Goal: Transaction & Acquisition: Purchase product/service

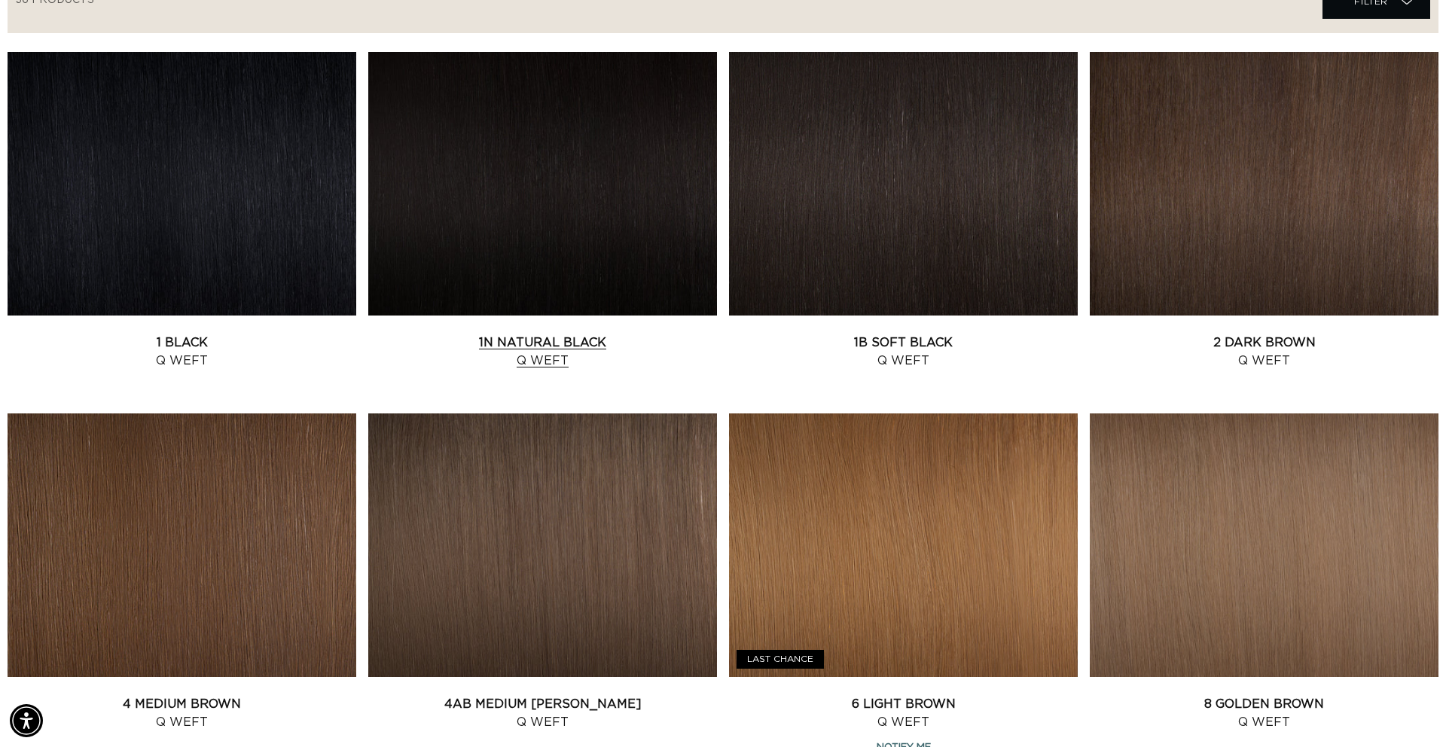
scroll to position [0, 1339]
click at [951, 334] on link "1B Soft Black Q Weft" at bounding box center [903, 352] width 349 height 36
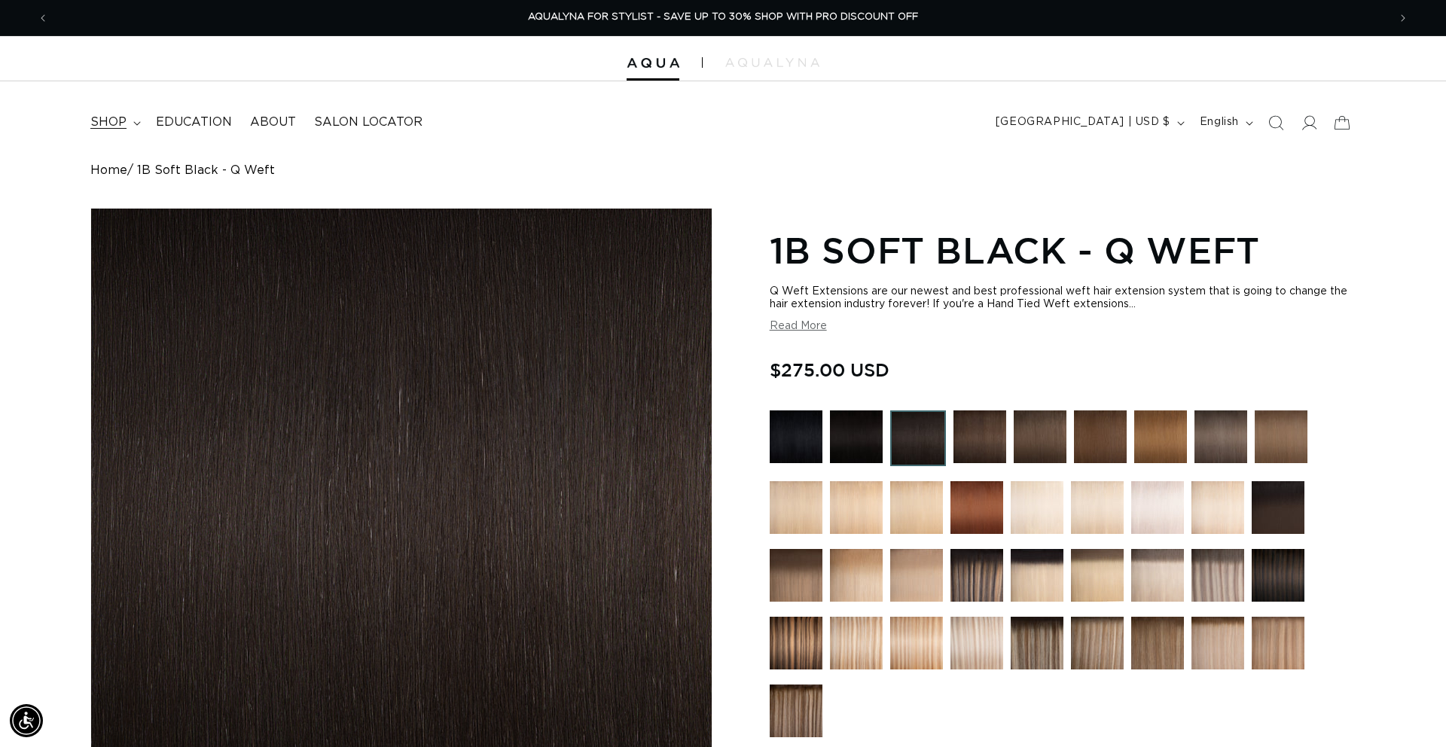
click at [120, 121] on span "shop" at bounding box center [108, 122] width 36 height 16
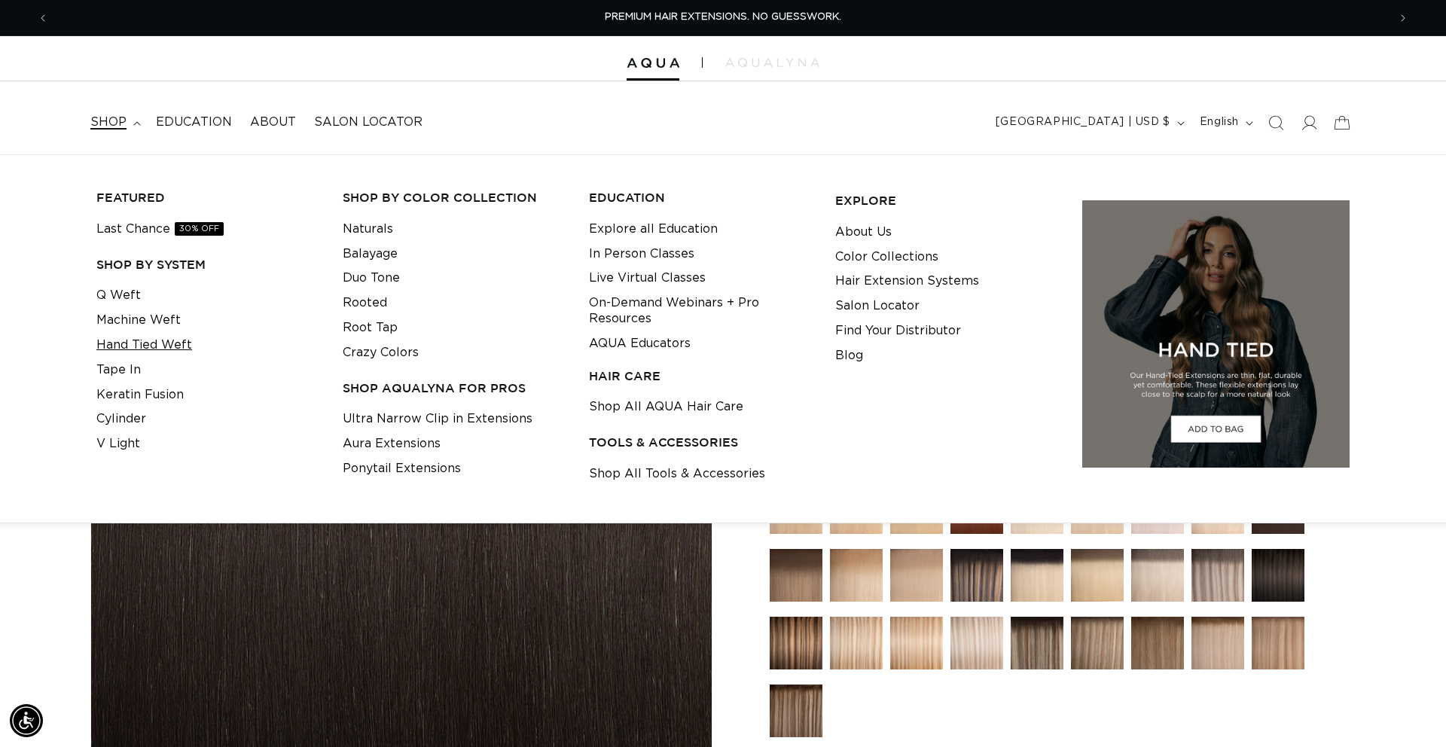
click at [147, 346] on link "Hand Tied Weft" at bounding box center [144, 345] width 96 height 25
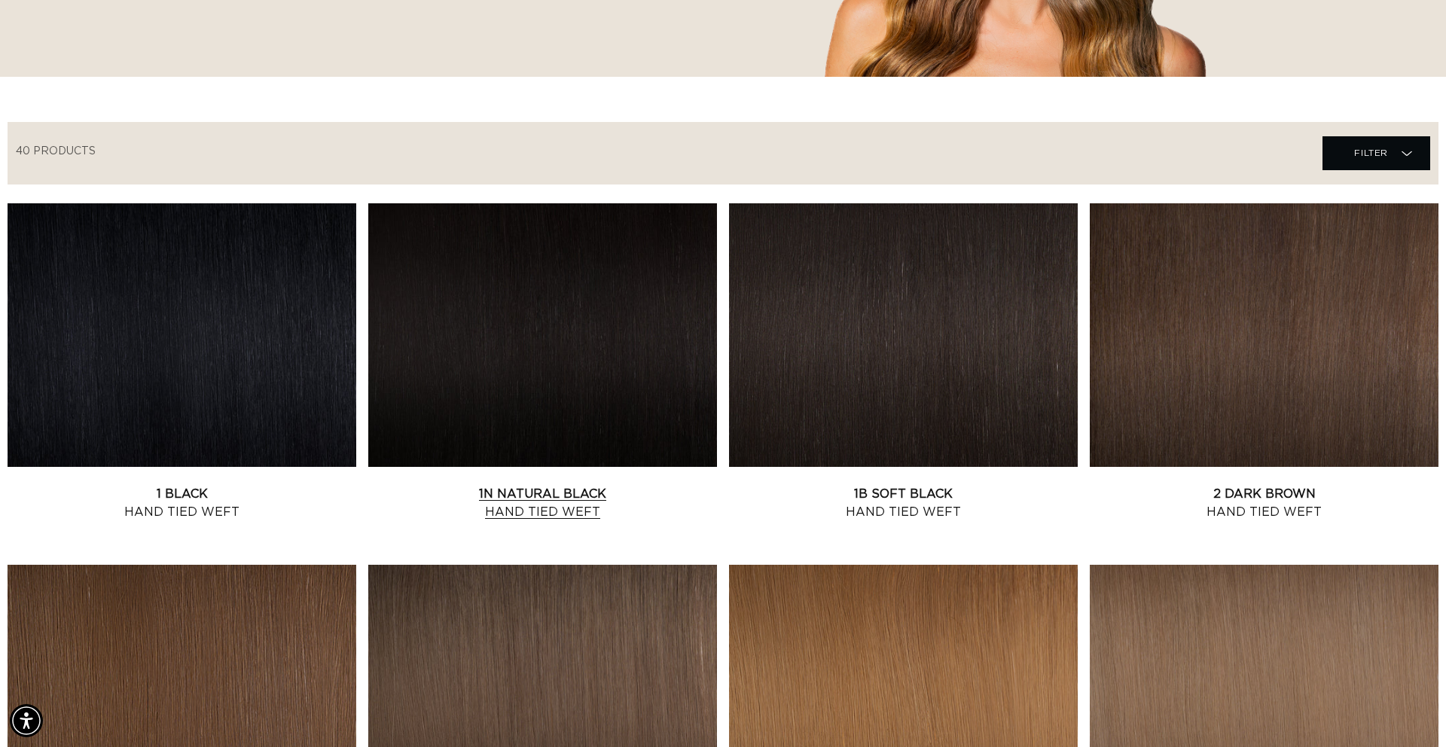
scroll to position [419, 0]
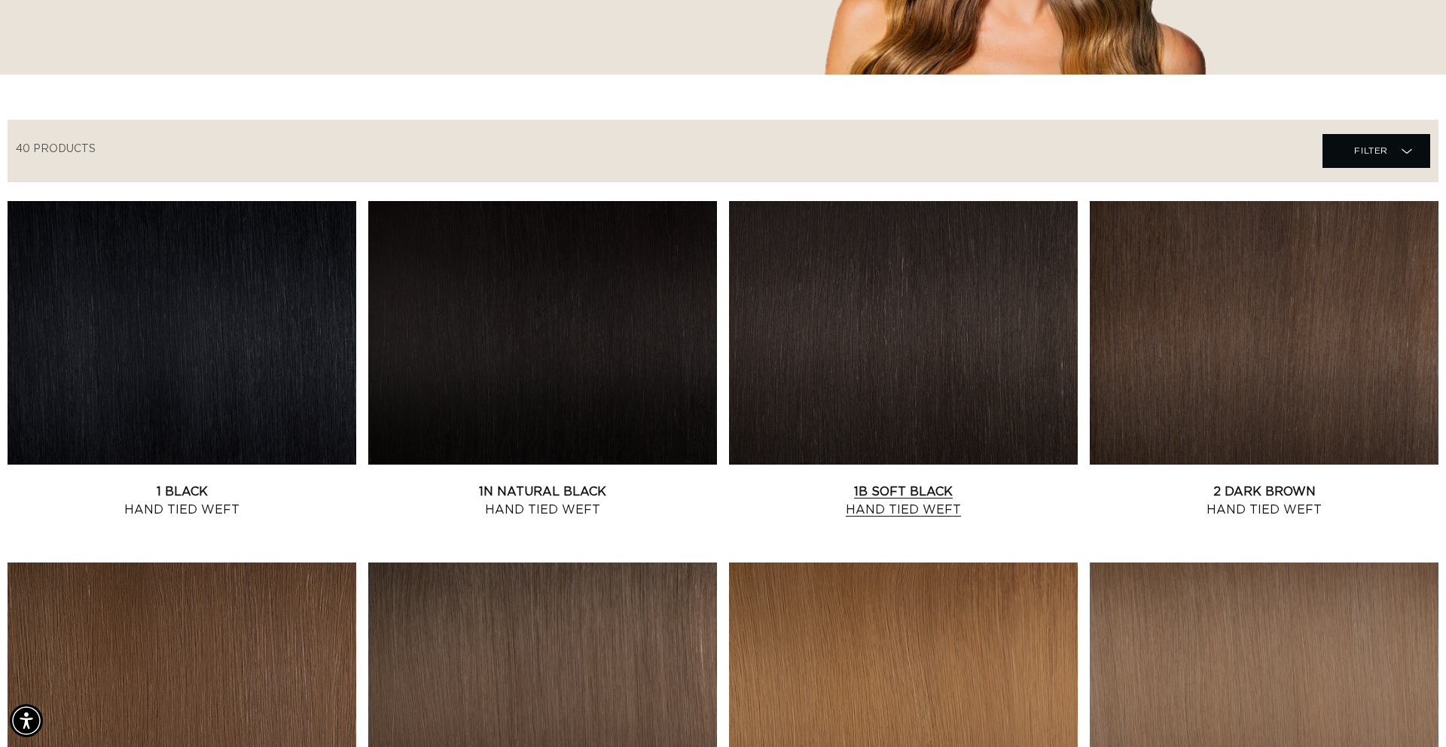
click at [829, 483] on link "1B Soft Black Hand Tied Weft" at bounding box center [903, 501] width 349 height 36
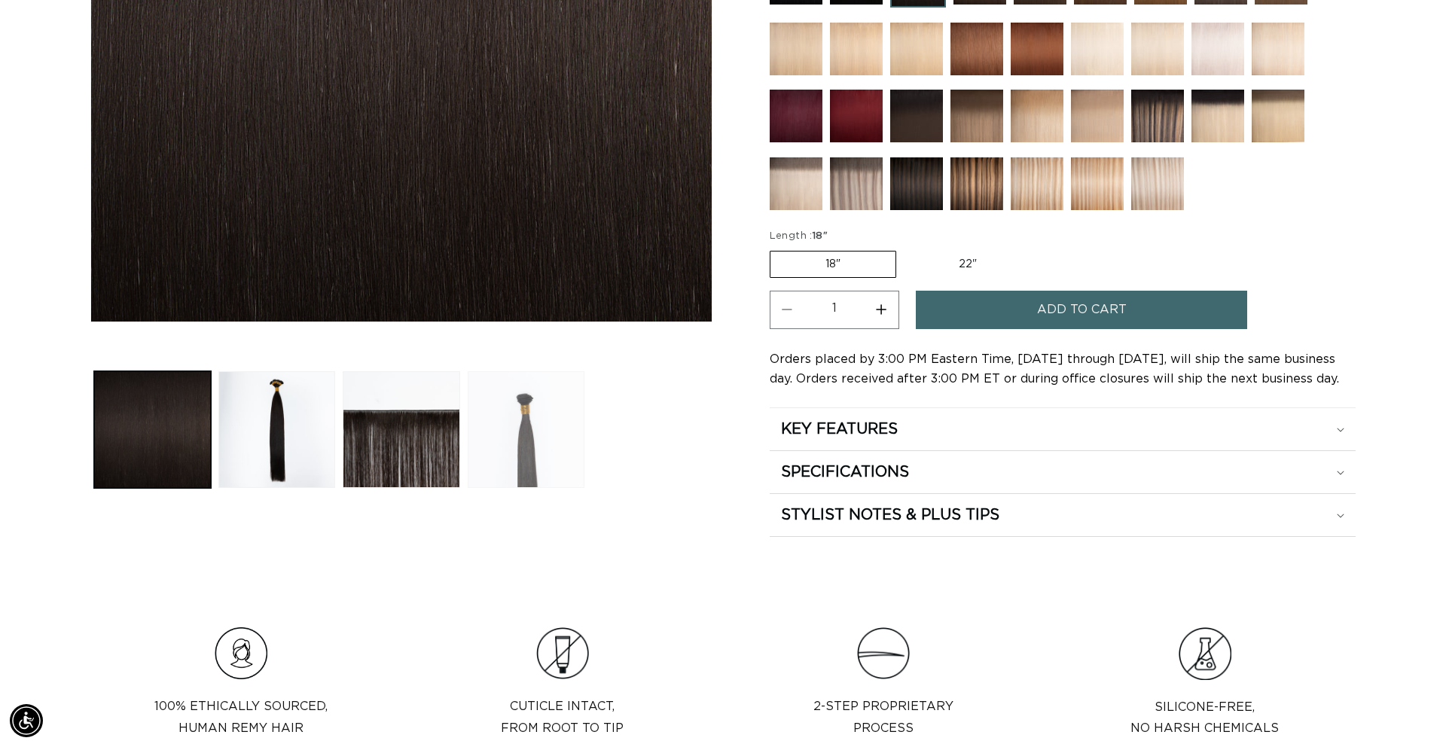
scroll to position [0, 2679]
click at [422, 408] on button "Load image 3 in gallery view" at bounding box center [401, 429] width 117 height 117
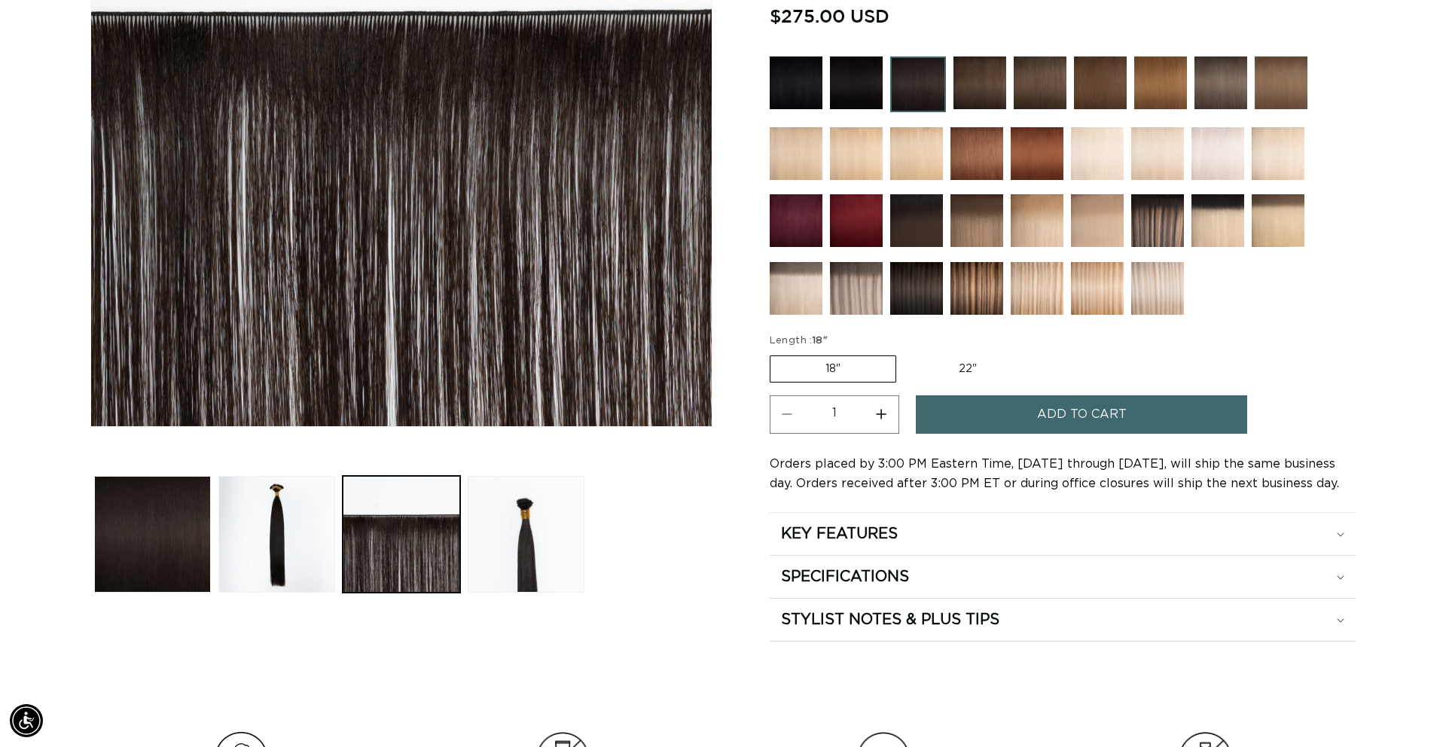
scroll to position [0, 1339]
click at [999, 530] on div "KEY FEATURES" at bounding box center [1062, 534] width 563 height 20
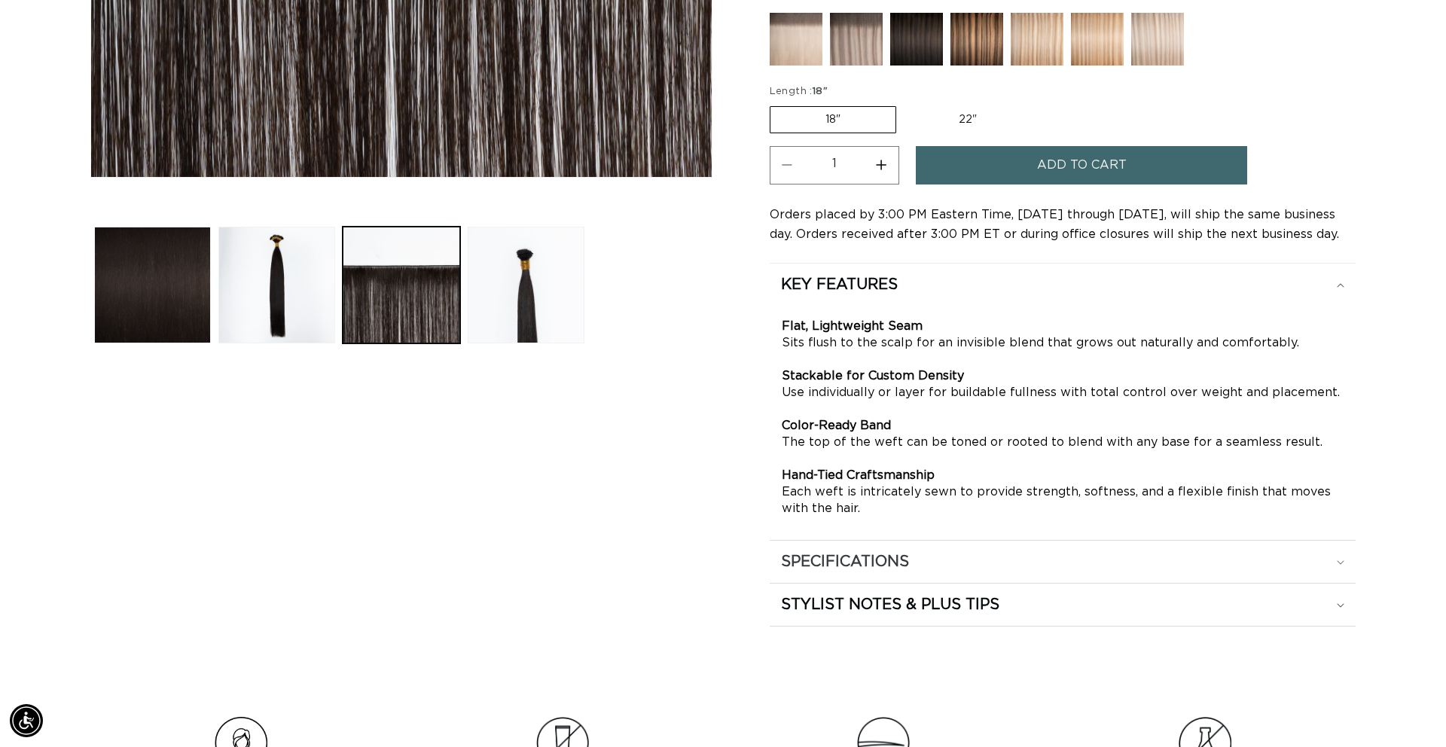
scroll to position [657, 0]
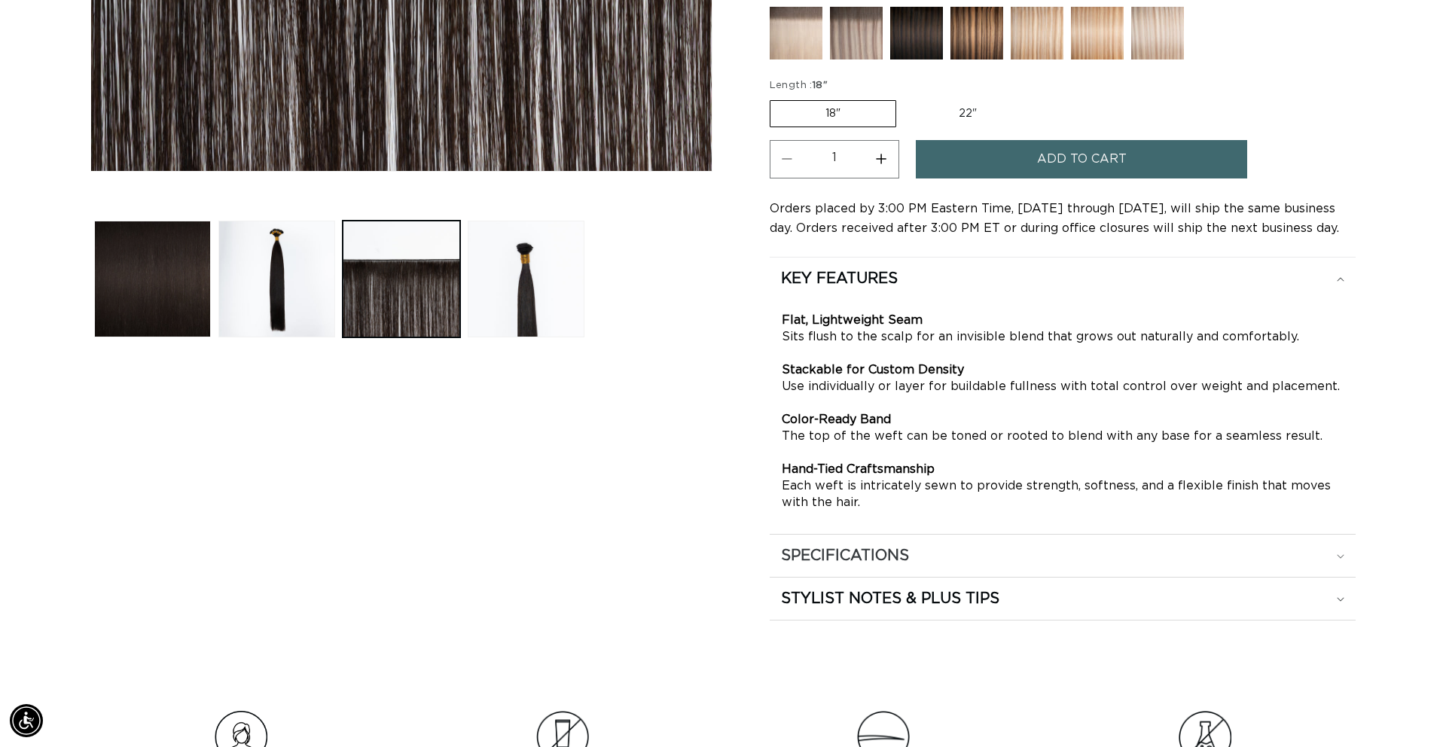
click at [984, 544] on summary "SPECIFICATIONS" at bounding box center [1063, 556] width 586 height 42
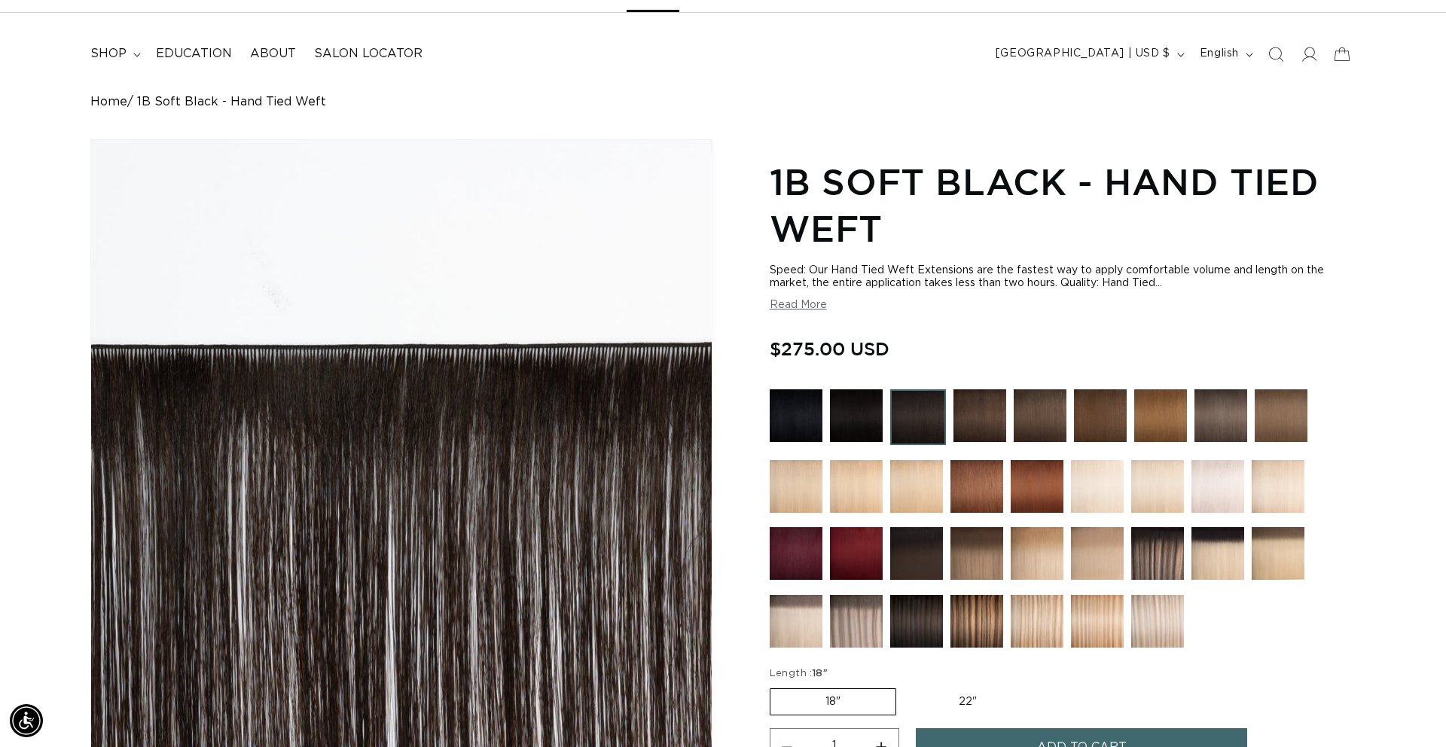
scroll to position [0, 0]
